Goal: Task Accomplishment & Management: Manage account settings

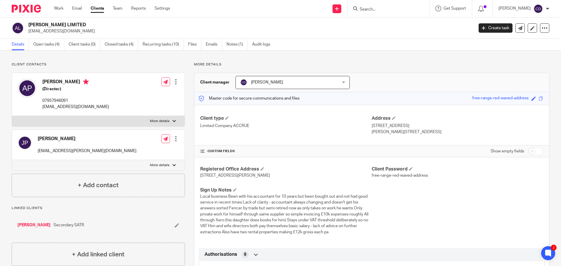
click at [64, 11] on ul "Work Email Clients Team Reports Settings" at bounding box center [116, 9] width 125 height 6
click at [61, 8] on link "Work" at bounding box center [58, 9] width 9 height 6
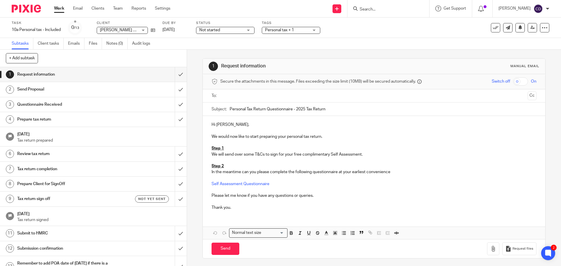
click at [408, 8] on input "Search" at bounding box center [385, 9] width 53 height 5
type input "Dymom"
click at [416, 30] on link at bounding box center [414, 24] width 112 height 13
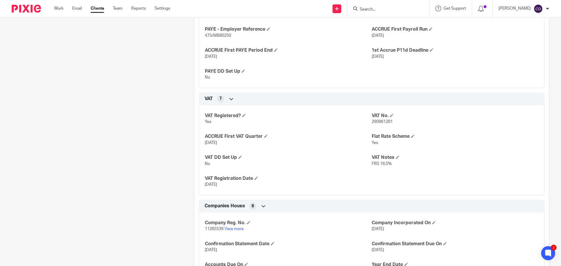
scroll to position [438, 0]
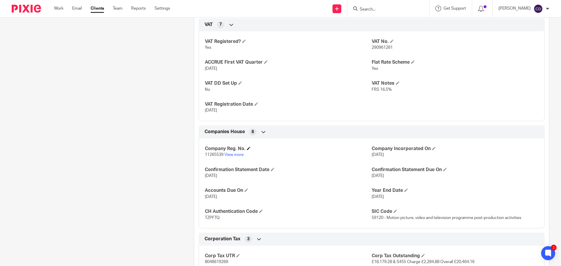
click at [212, 152] on h4 "Company Reg. No." at bounding box center [288, 149] width 167 height 6
click at [212, 157] on span "11265539" at bounding box center [214, 155] width 19 height 4
copy p "11265539"
click at [212, 220] on span "TZPFTQ" at bounding box center [212, 218] width 15 height 4
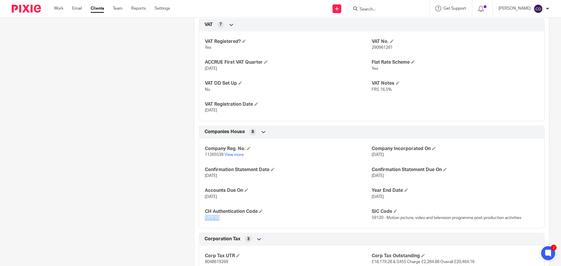
click at [212, 220] on span "TZPFTQ" at bounding box center [212, 218] width 15 height 4
copy span "TZPFTQ"
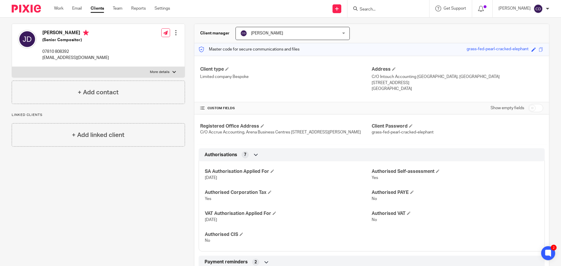
scroll to position [0, 0]
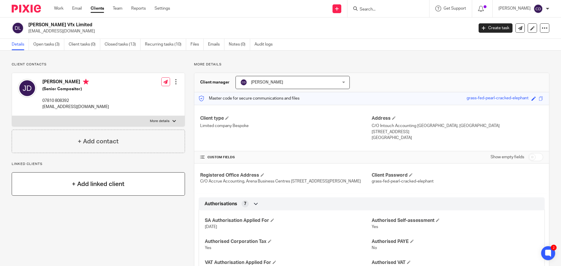
click at [110, 192] on div "+ Add linked client" at bounding box center [98, 183] width 173 height 23
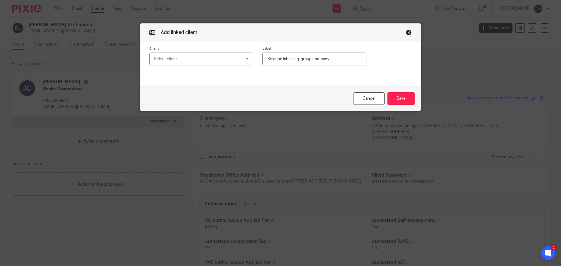
click at [408, 34] on button "button" at bounding box center [409, 33] width 6 height 6
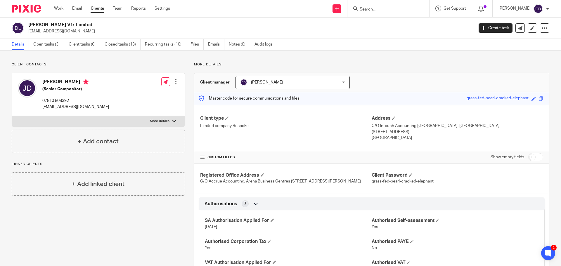
click at [98, 146] on h4 "+ Add contact" at bounding box center [98, 141] width 41 height 9
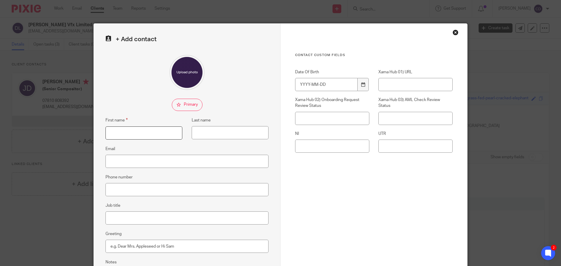
click at [152, 132] on input "First name" at bounding box center [144, 133] width 77 height 13
paste input "Sukhjit DYMOND"
click at [127, 132] on input "Sukhjit DYMOND" at bounding box center [144, 133] width 77 height 13
type input "Sukhjit"
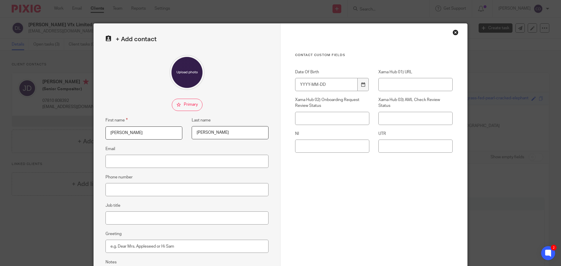
type input "Dymond"
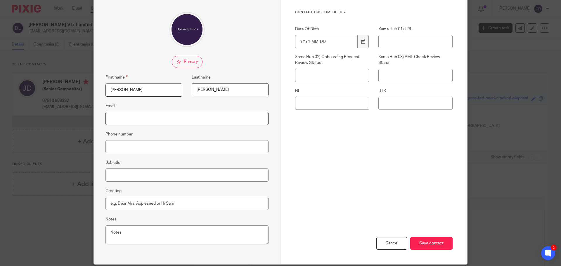
scroll to position [65, 0]
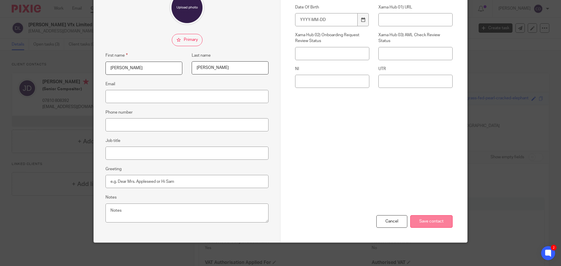
click at [427, 219] on input "Save contact" at bounding box center [431, 221] width 42 height 13
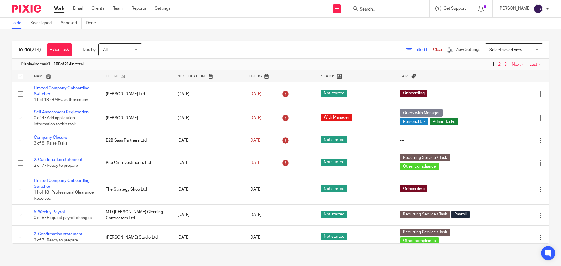
click at [491, 48] on span "Select saved view" at bounding box center [506, 50] width 33 height 4
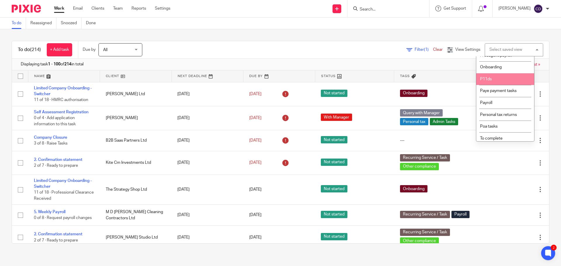
scroll to position [98, 0]
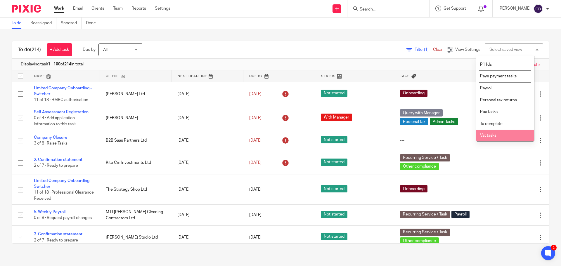
click at [490, 139] on li "Vat tasks" at bounding box center [505, 136] width 58 height 12
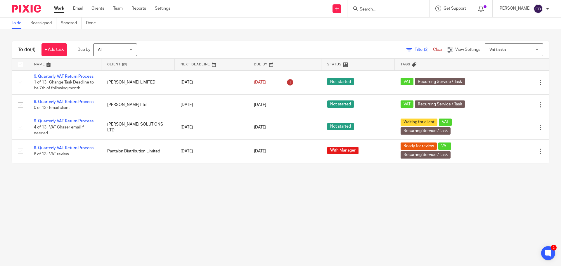
click at [507, 49] on span "Vat tasks" at bounding box center [511, 50] width 43 height 12
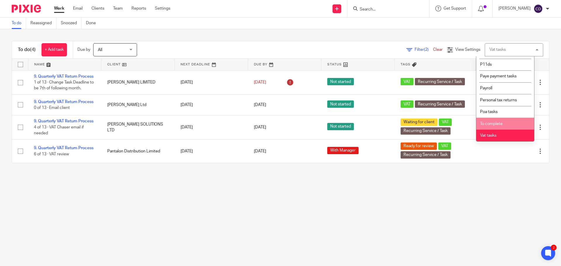
scroll to position [98, 0]
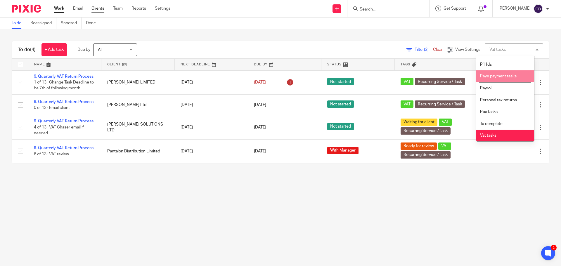
click at [96, 9] on link "Clients" at bounding box center [97, 9] width 13 height 6
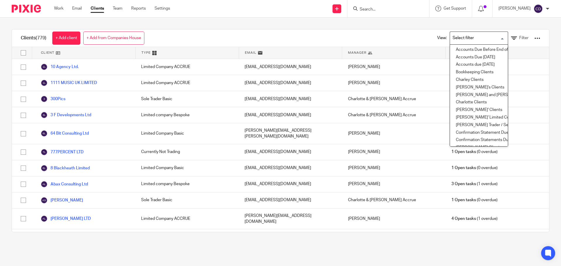
click at [460, 41] on input "Search for option" at bounding box center [478, 38] width 54 height 10
click at [460, 51] on li "Accounts Due Before End of Month" at bounding box center [479, 50] width 58 height 8
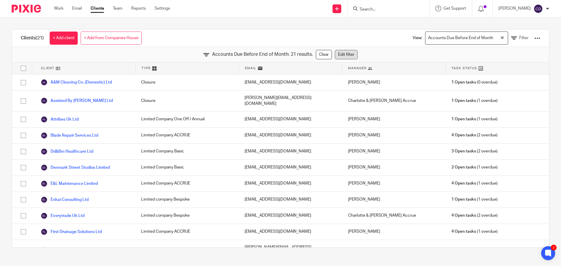
click at [348, 57] on link "Edit filter" at bounding box center [346, 54] width 23 height 9
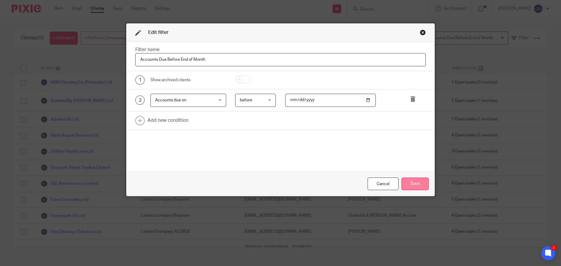
click at [409, 185] on button "Save" at bounding box center [415, 184] width 27 height 13
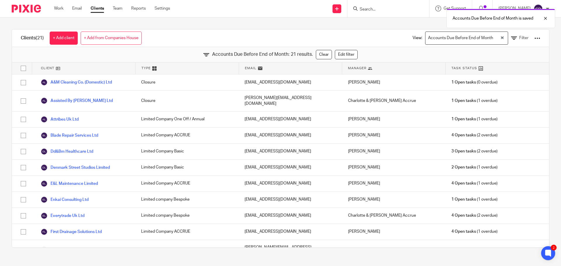
click at [348, 70] on span "Manager" at bounding box center [357, 68] width 18 height 5
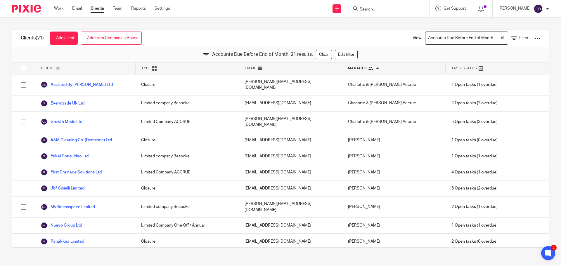
click at [53, 6] on div "Work Email Clients Team Reports Settings Work Email Clients Team Reports Settin…" at bounding box center [113, 8] width 131 height 17
click at [56, 10] on link "Work" at bounding box center [58, 9] width 9 height 6
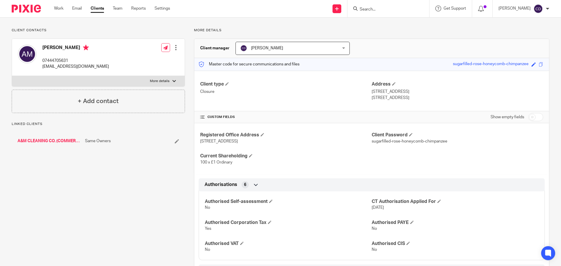
scroll to position [234, 0]
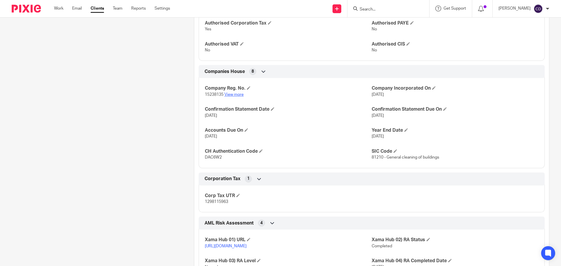
click at [234, 93] on link "View more" at bounding box center [233, 95] width 19 height 4
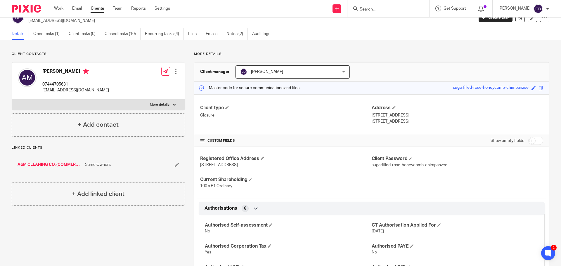
scroll to position [0, 0]
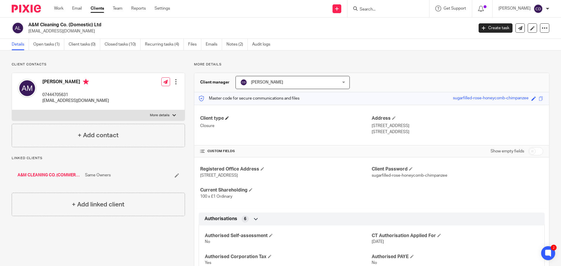
click at [226, 118] on span at bounding box center [227, 118] width 4 height 4
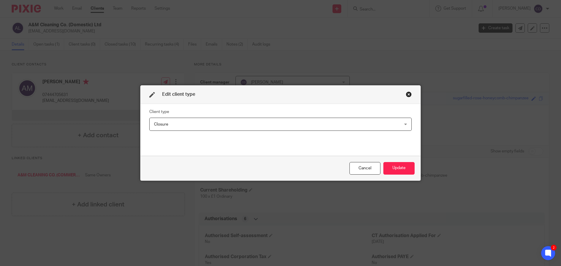
click at [219, 124] on span "Closure" at bounding box center [257, 124] width 206 height 12
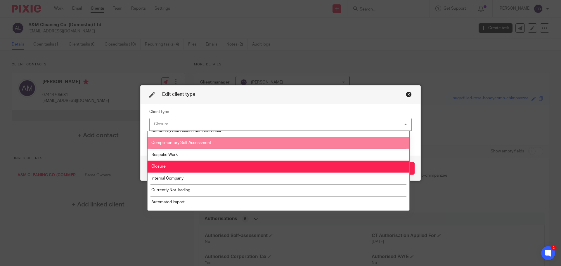
scroll to position [146, 0]
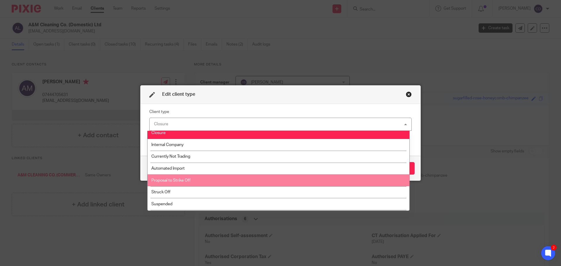
click at [194, 183] on li "Proposal to Strike Off" at bounding box center [279, 180] width 262 height 12
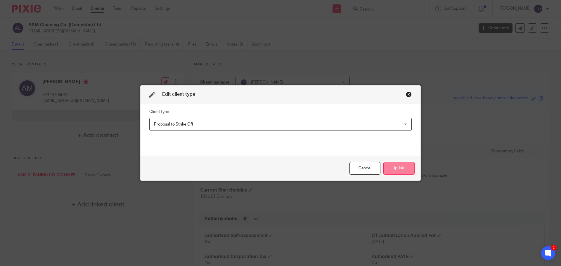
click at [390, 168] on button "Update" at bounding box center [398, 168] width 31 height 13
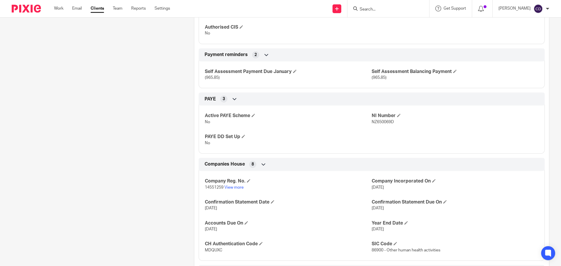
scroll to position [351, 0]
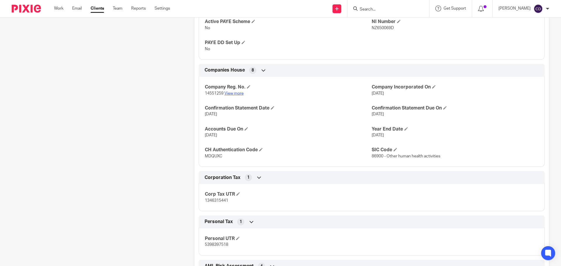
click at [241, 92] on link "View more" at bounding box center [233, 93] width 19 height 4
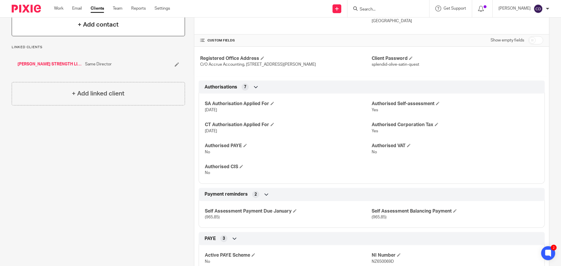
scroll to position [0, 0]
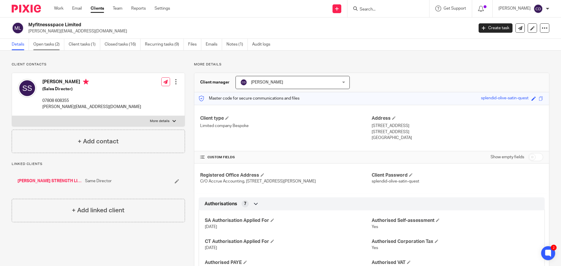
click at [48, 46] on link "Open tasks (2)" at bounding box center [48, 44] width 31 height 11
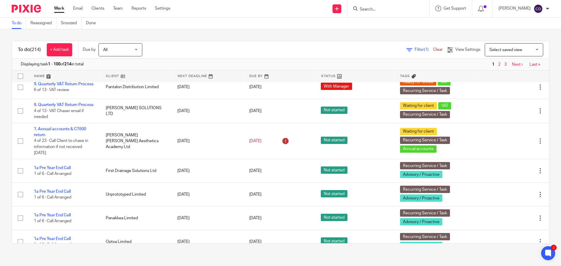
scroll to position [1615, 0]
